Goal: Task Accomplishment & Management: Manage account settings

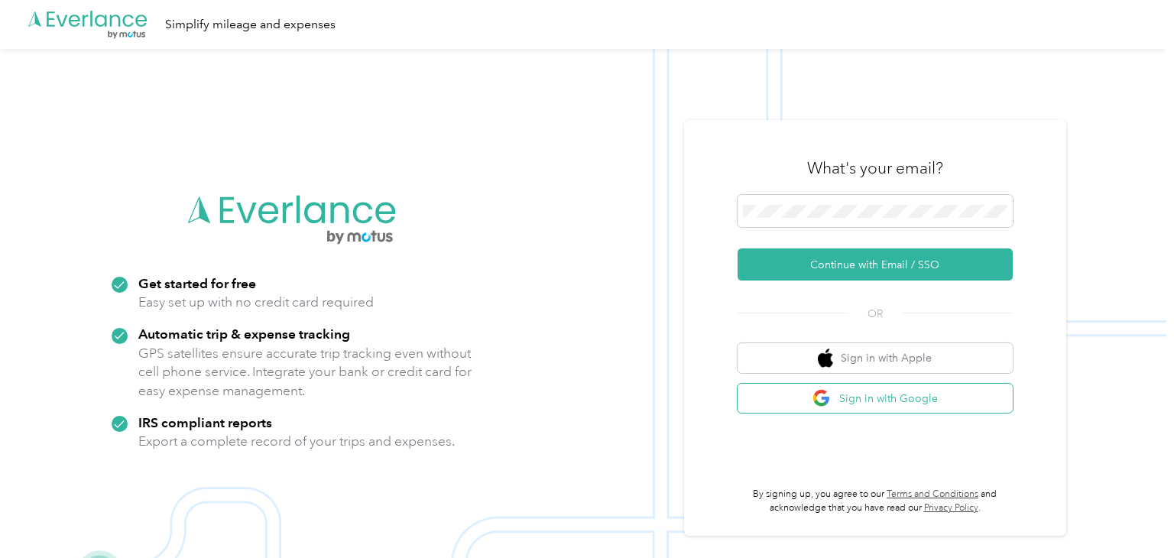
click at [925, 397] on button "Sign in with Google" at bounding box center [875, 399] width 275 height 30
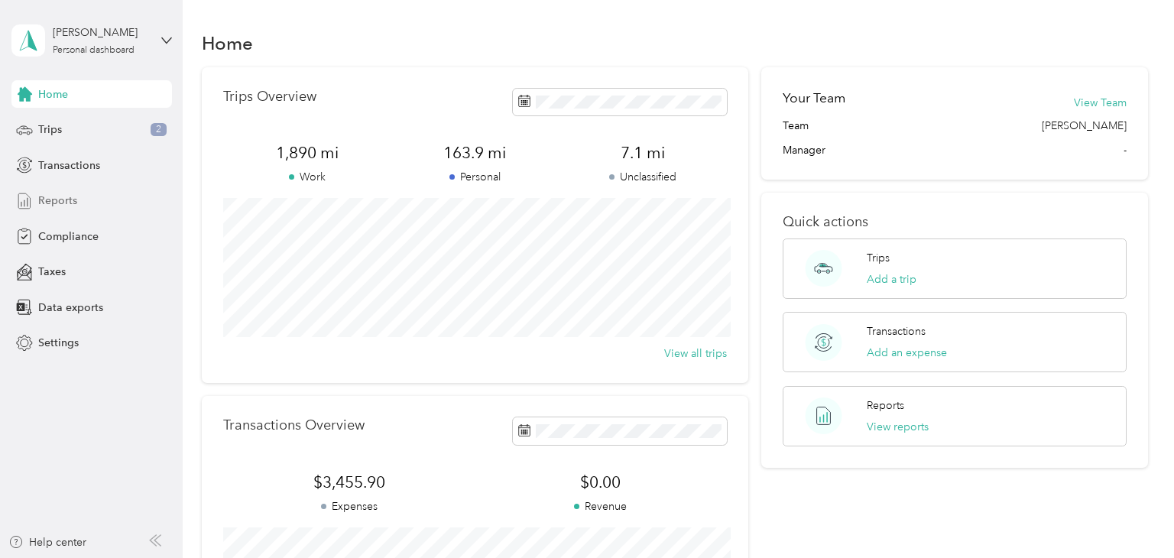
click at [61, 193] on span "Reports" at bounding box center [57, 201] width 39 height 16
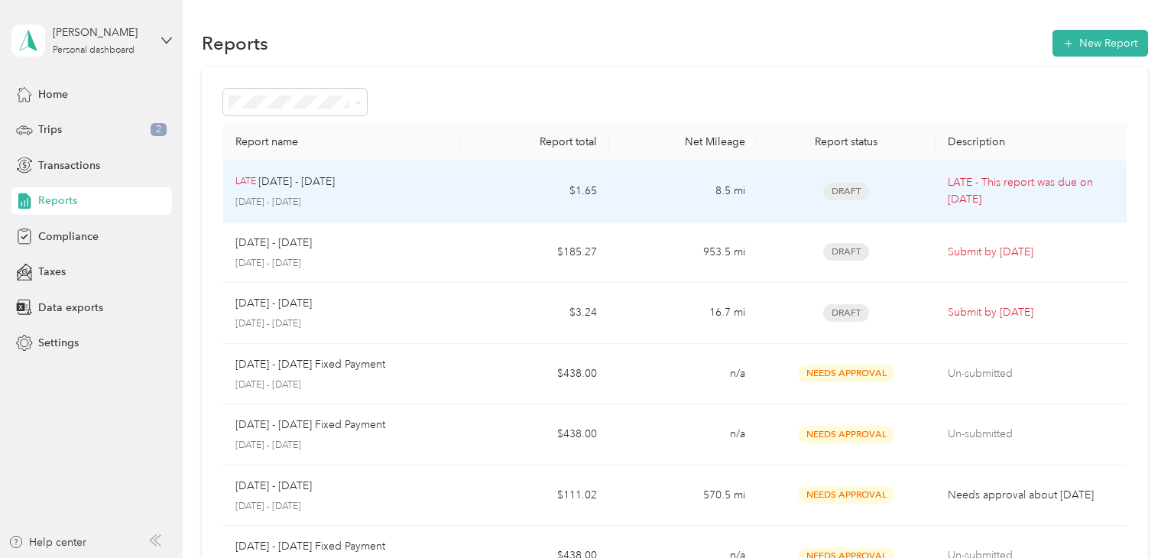
click at [933, 203] on td "Draft" at bounding box center [847, 191] width 178 height 61
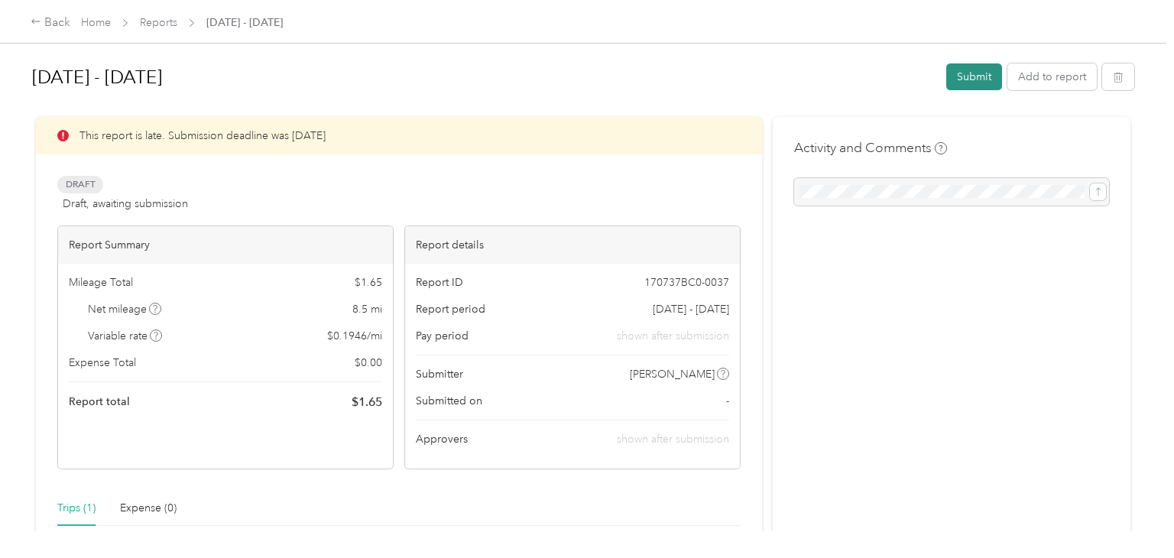
click at [983, 81] on button "Submit" at bounding box center [975, 76] width 56 height 27
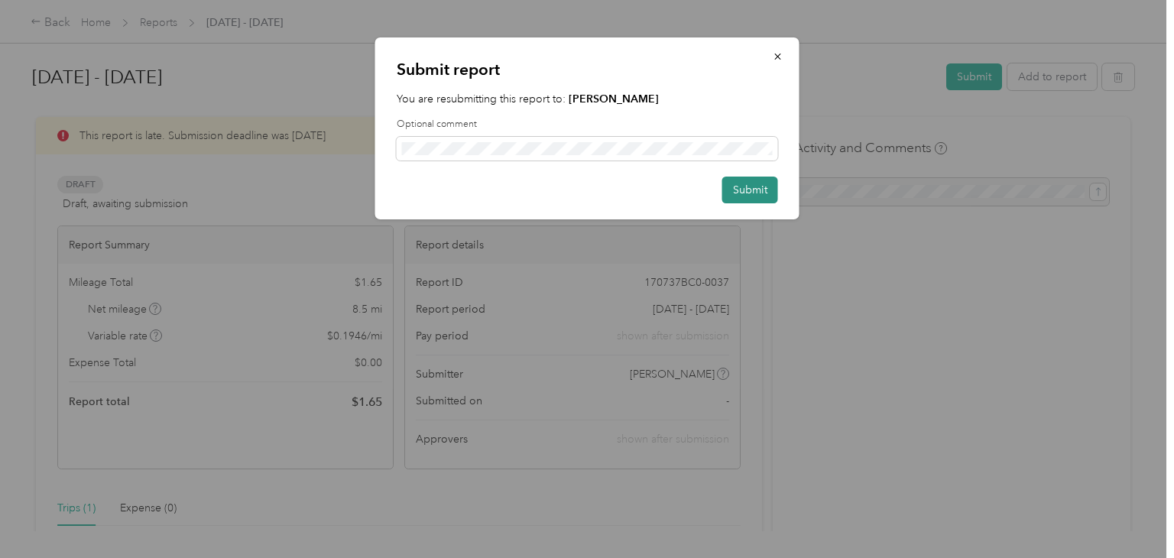
click at [735, 196] on button "Submit" at bounding box center [750, 190] width 56 height 27
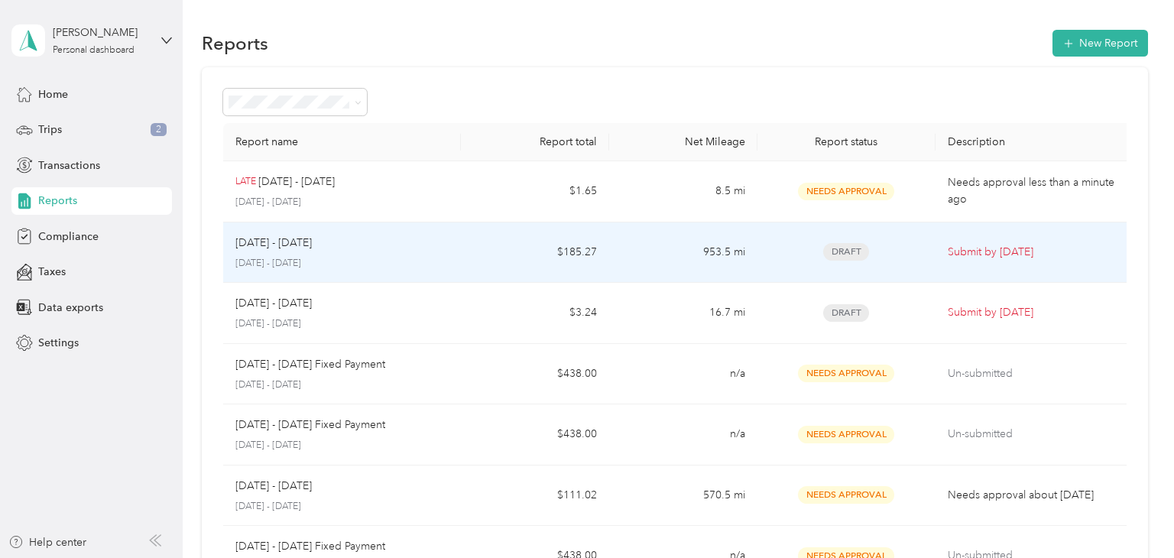
click at [1028, 269] on td "Submit by [DATE]" at bounding box center [1035, 252] width 198 height 61
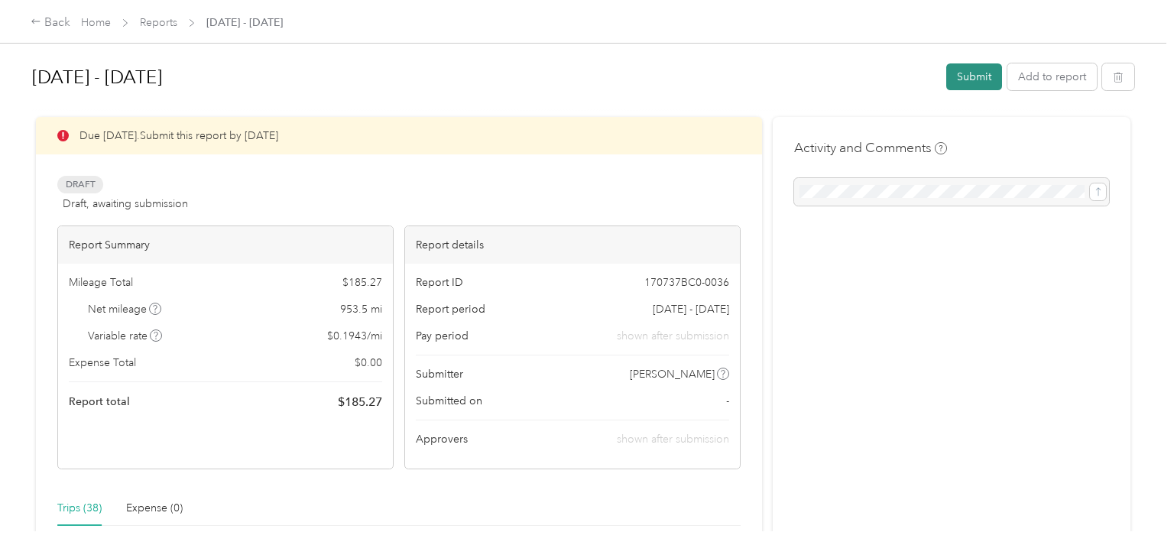
click at [981, 82] on button "Submit" at bounding box center [975, 76] width 56 height 27
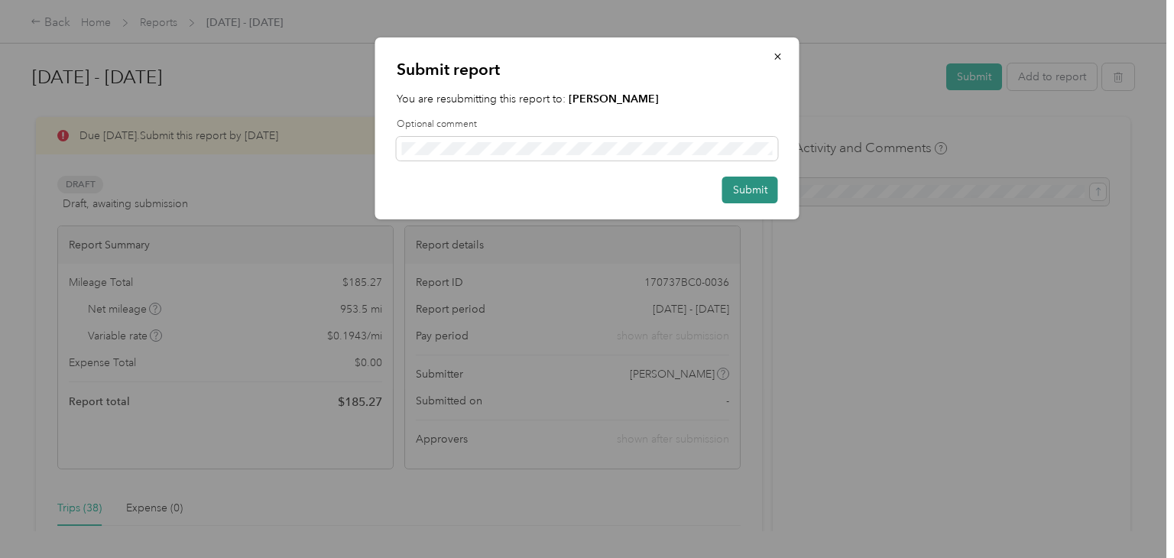
click at [746, 200] on button "Submit" at bounding box center [750, 190] width 56 height 27
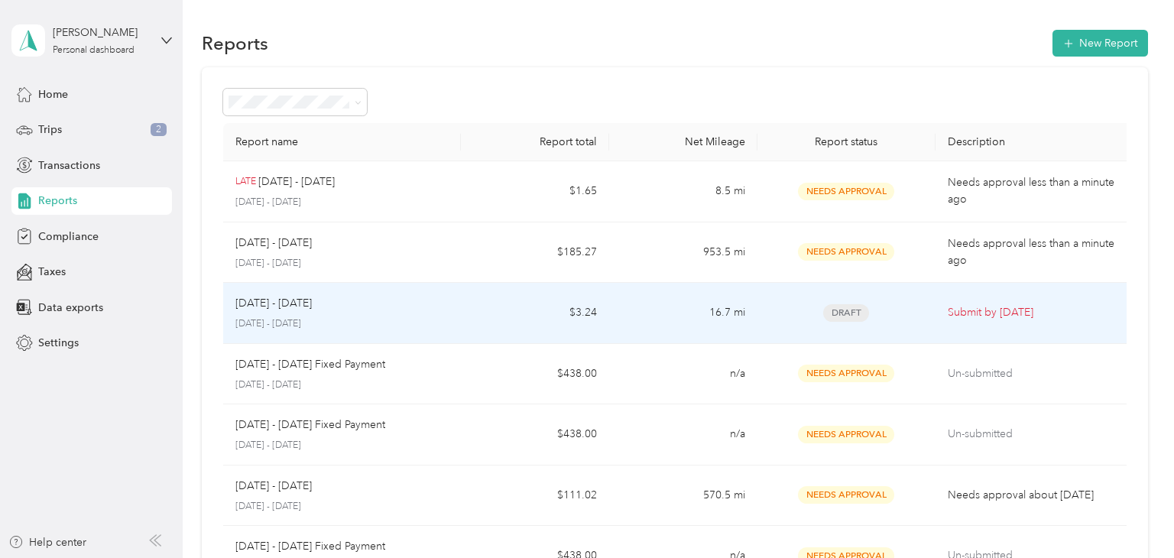
click at [991, 314] on p "Submit by [DATE]" at bounding box center [1035, 312] width 174 height 17
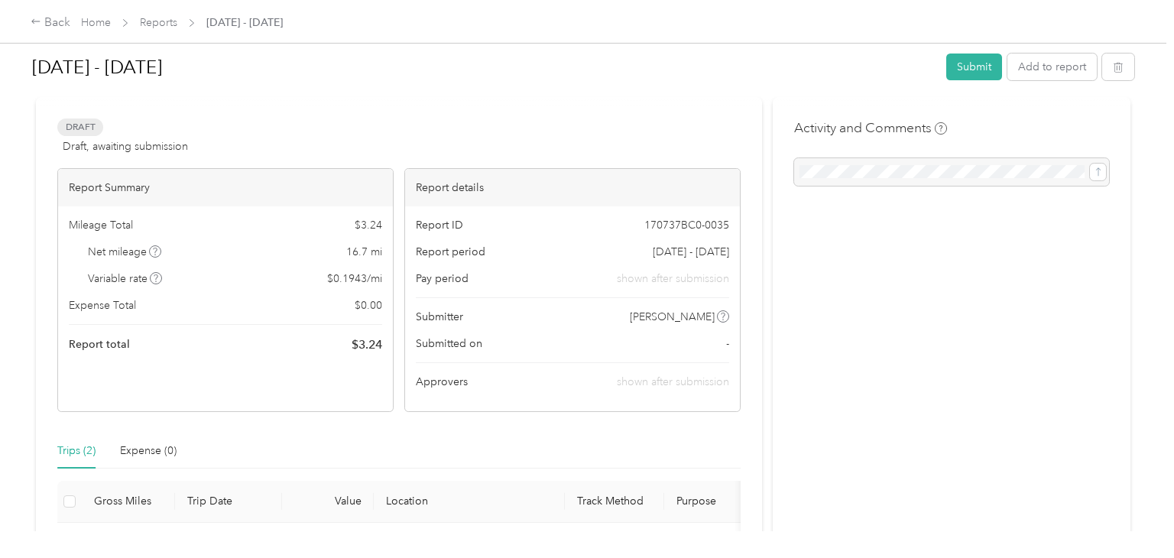
scroll to position [9, 0]
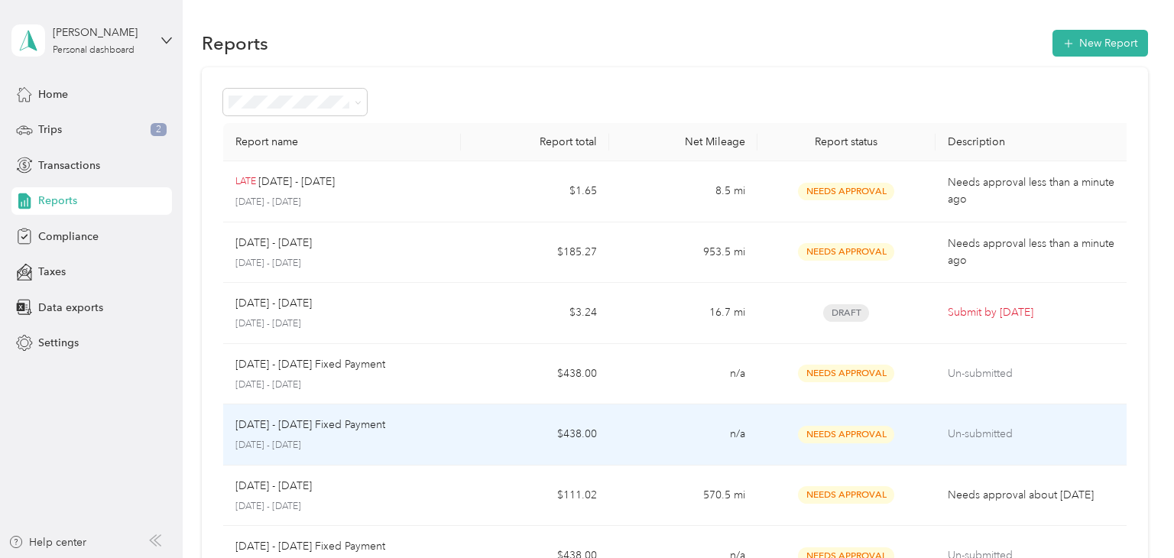
click at [1041, 446] on td "Un-submitted" at bounding box center [1035, 434] width 198 height 61
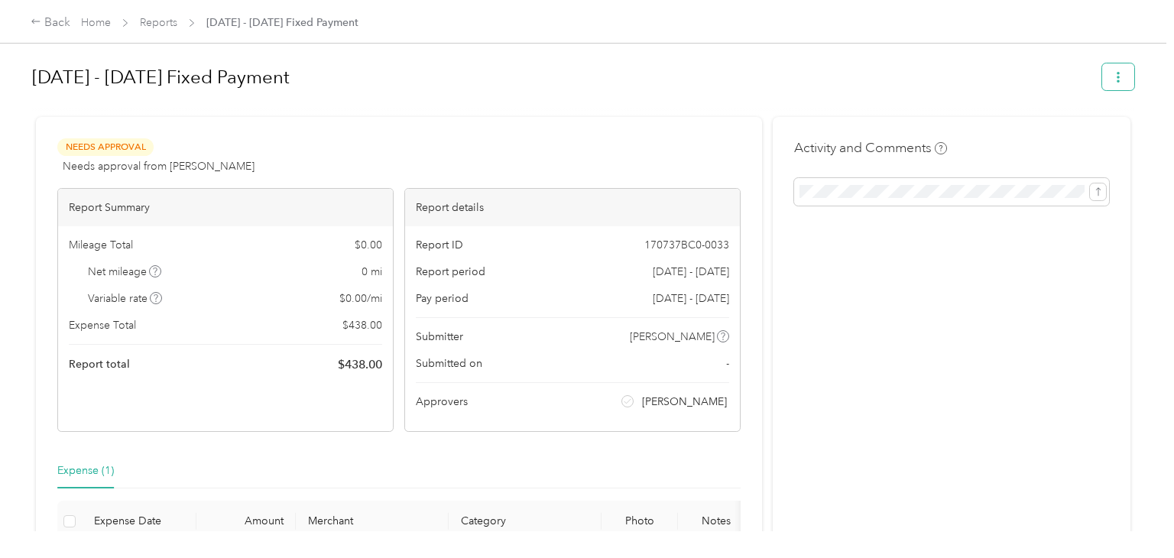
click at [1135, 80] on button "button" at bounding box center [1118, 76] width 32 height 27
click at [1068, 139] on span "Download" at bounding box center [1082, 133] width 50 height 16
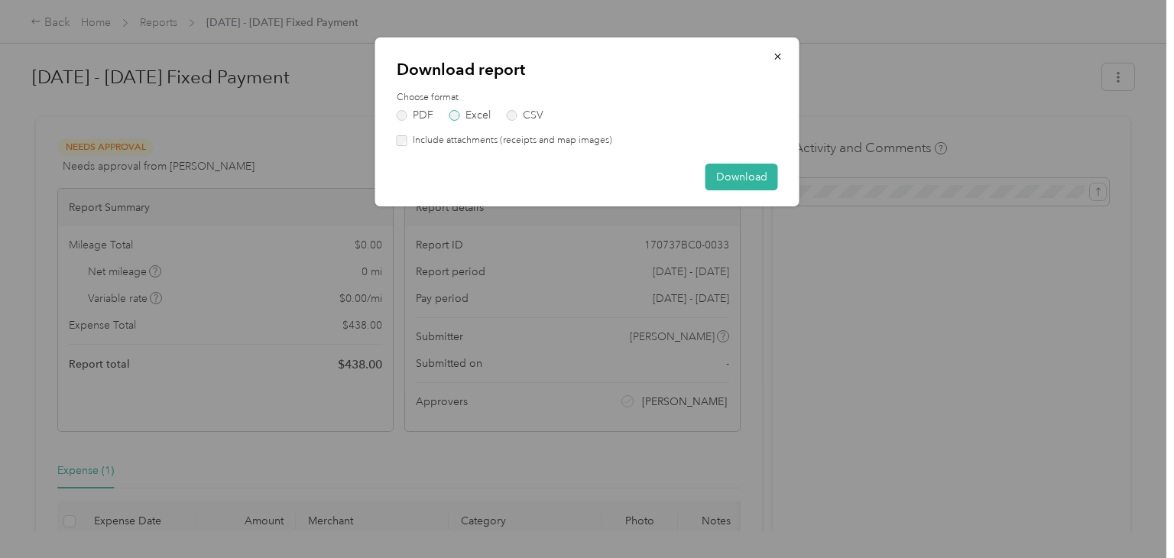
click at [459, 113] on label "Excel" at bounding box center [470, 115] width 41 height 11
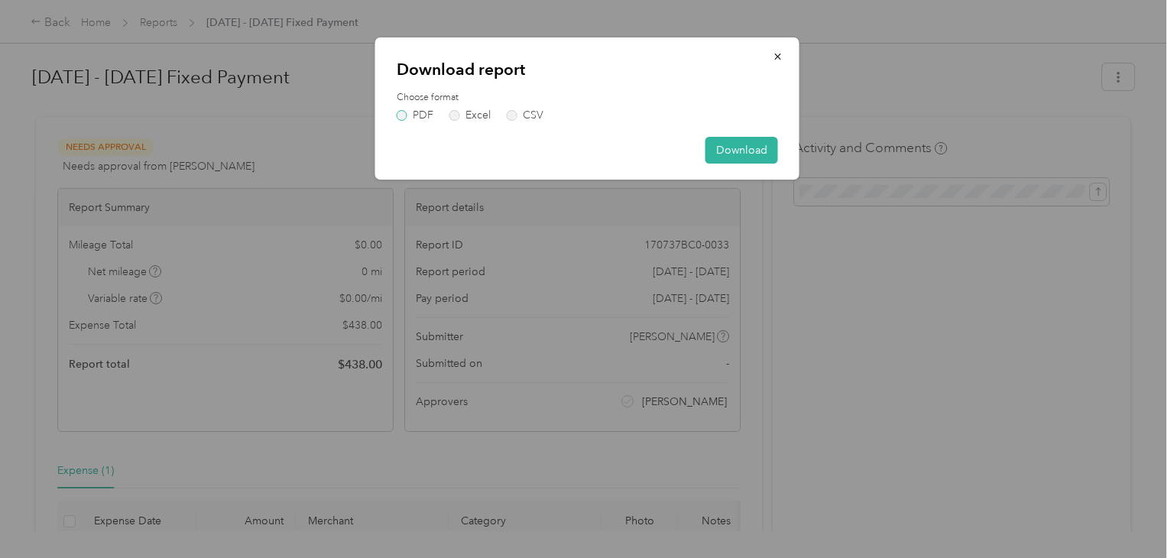
click at [403, 113] on label "PDF" at bounding box center [415, 115] width 37 height 11
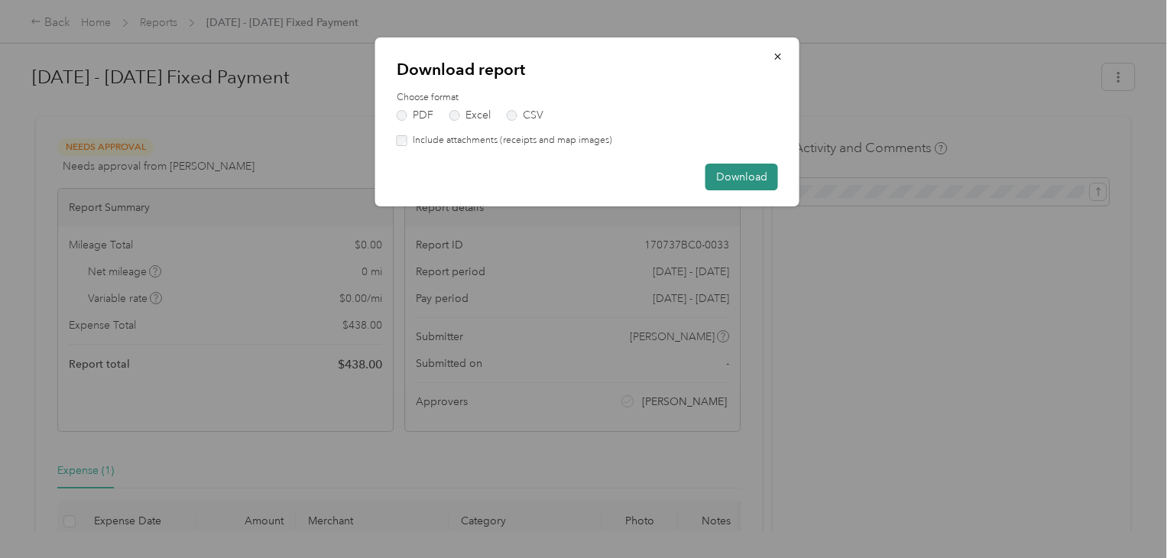
click at [769, 183] on button "Download" at bounding box center [742, 177] width 73 height 27
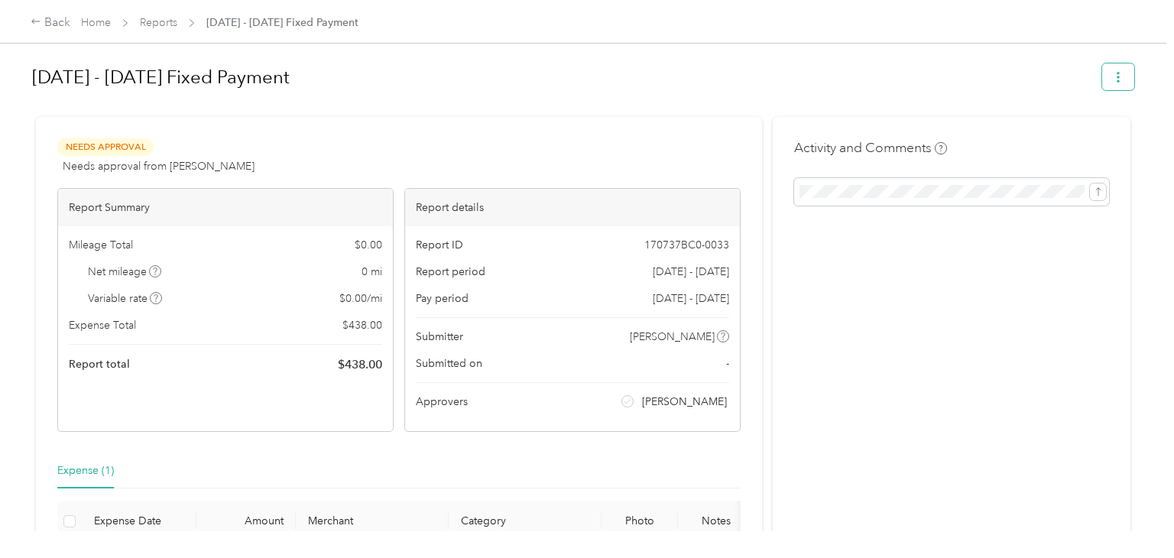
click at [1115, 80] on button "button" at bounding box center [1118, 76] width 32 height 27
click at [1074, 129] on span "Download" at bounding box center [1082, 133] width 50 height 16
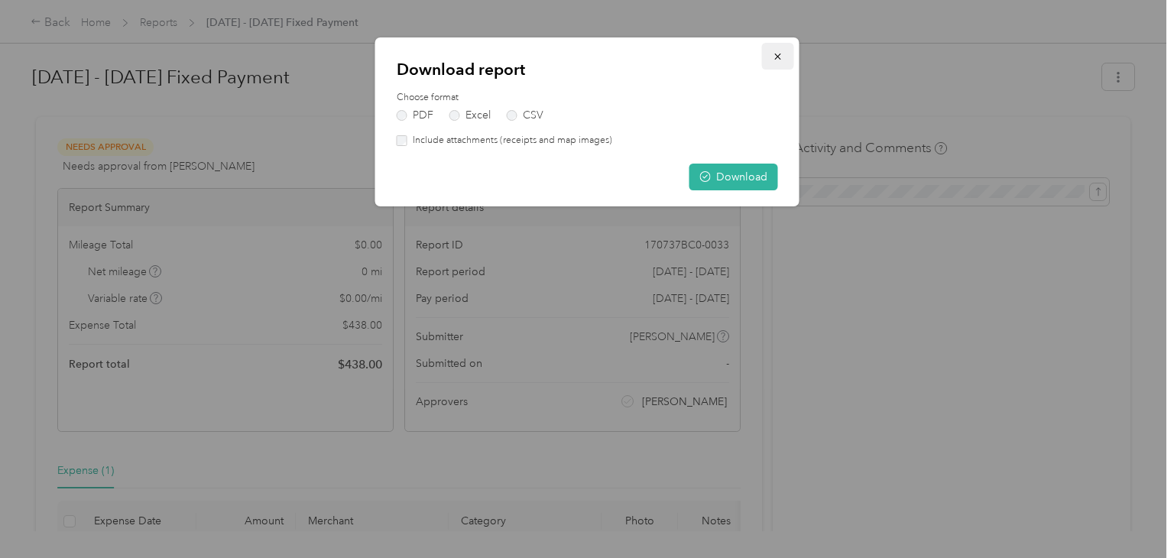
click at [773, 56] on icon "button" at bounding box center [778, 56] width 11 height 11
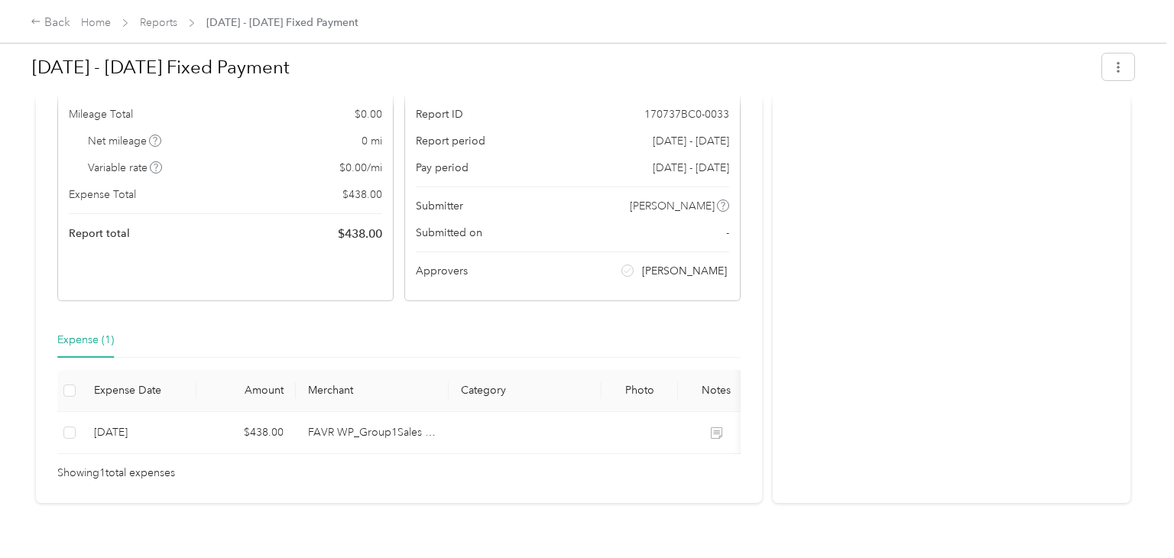
scroll to position [155, 0]
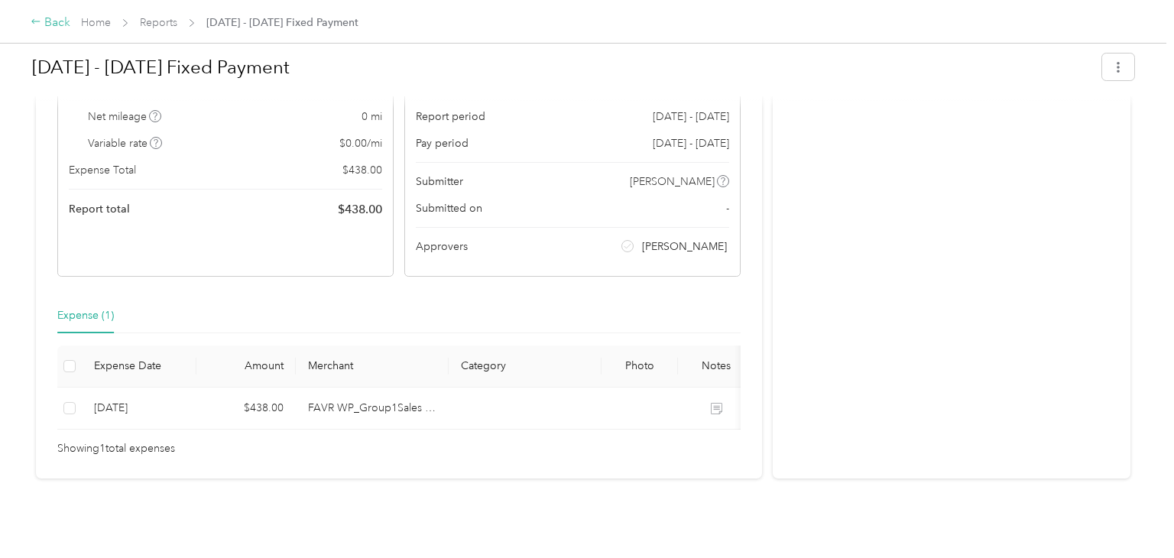
click at [37, 18] on icon at bounding box center [36, 21] width 11 height 11
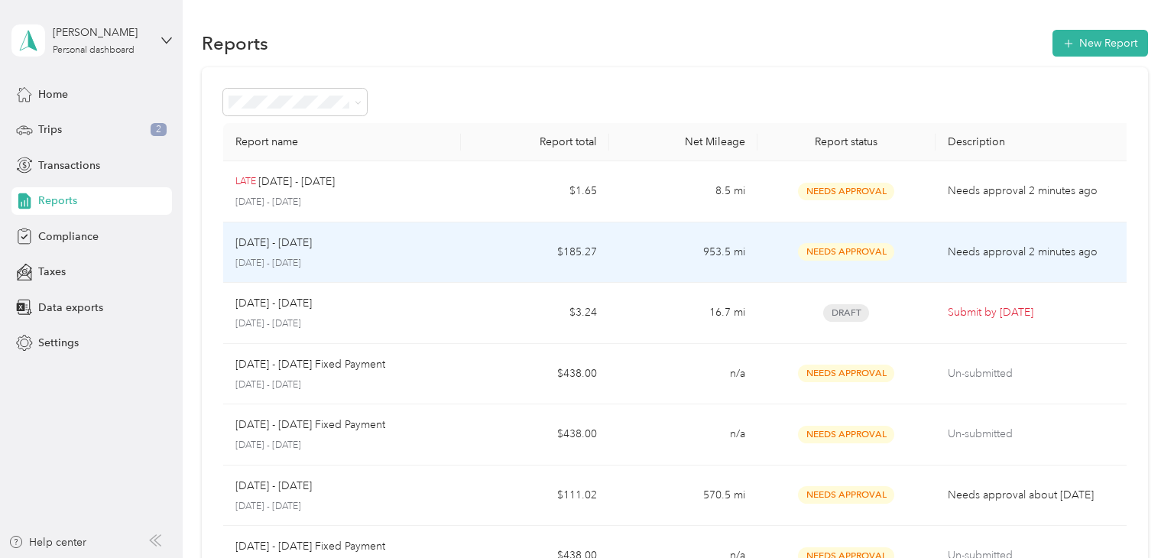
click at [315, 246] on div "[DATE] - [DATE]" at bounding box center [341, 243] width 213 height 17
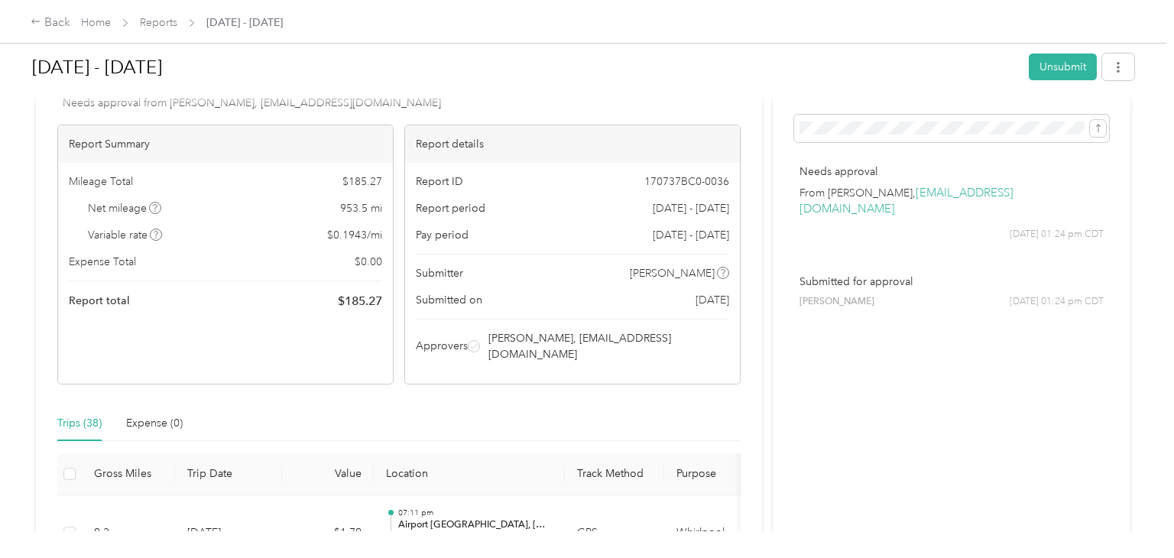
scroll to position [63, 0]
